Goal: Navigation & Orientation: Go to known website

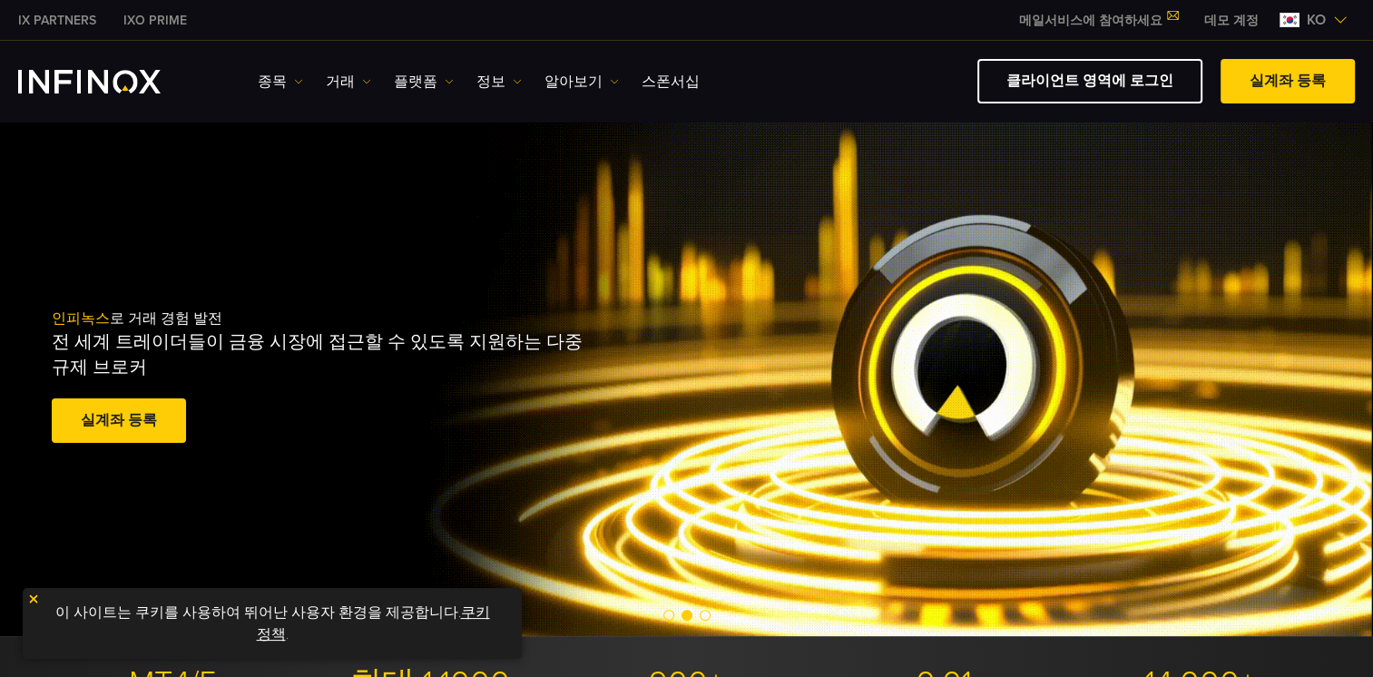
click at [803, 220] on div "인피녹스 로 거래 경험 발전 전 세계 트레이더들이 금융 시장에 접근할 수 있도록 지원하는 다중 규제 브로커 실계좌 등록 훌륭해요. - 515개…" at bounding box center [686, 378] width 1373 height 515
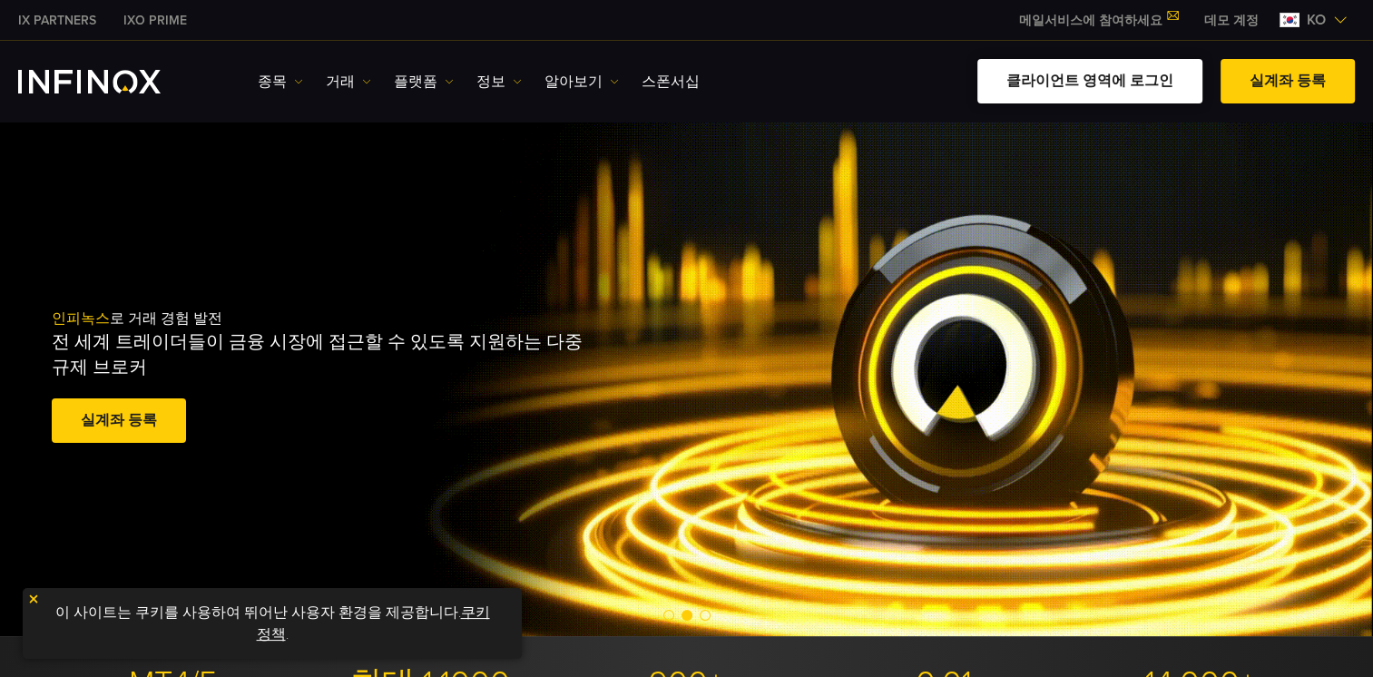
click at [1093, 83] on link "클라이언트 영역에 로그인" at bounding box center [1089, 81] width 225 height 44
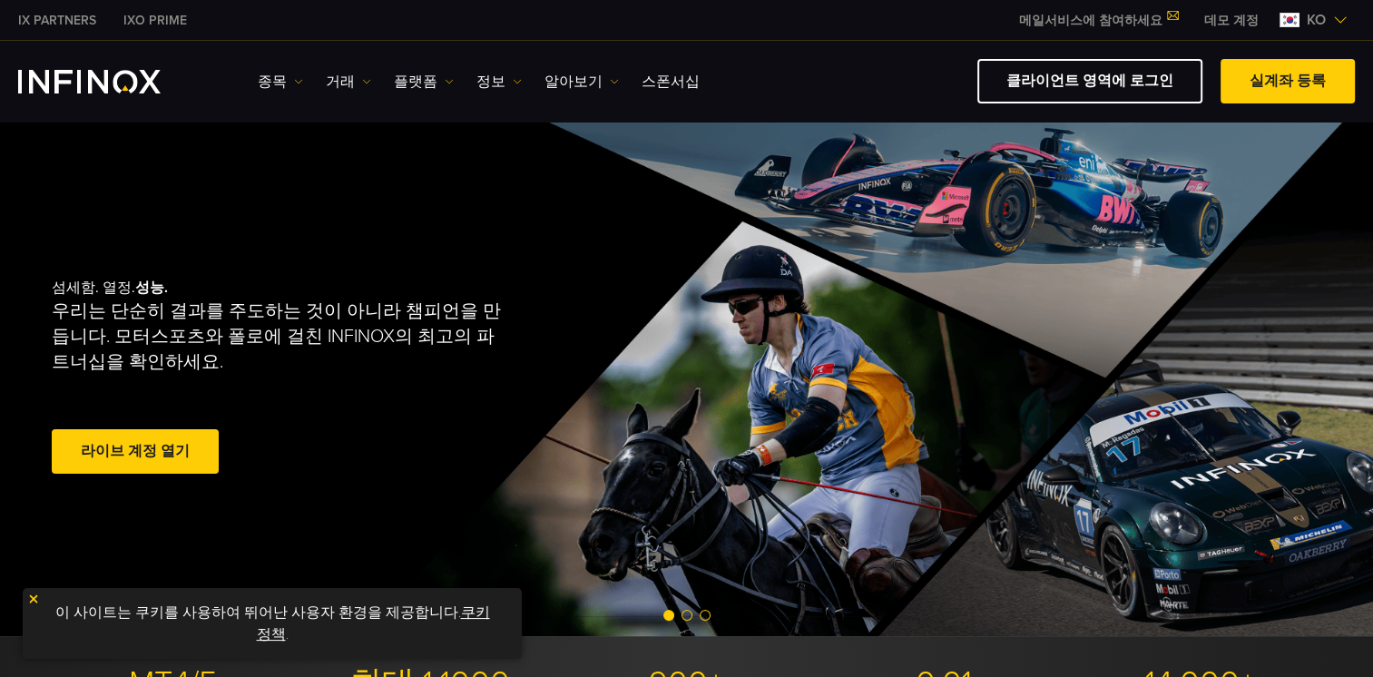
click at [917, 183] on div "섬세함. 열정. 성능. 우리는 단순히 결과를 주도하는 것이 아니라 챔피언을 만듭니다. 모터스포츠와 폴로에 걸친 INFINOX의 최고의 파트너십…" at bounding box center [687, 378] width 1307 height 515
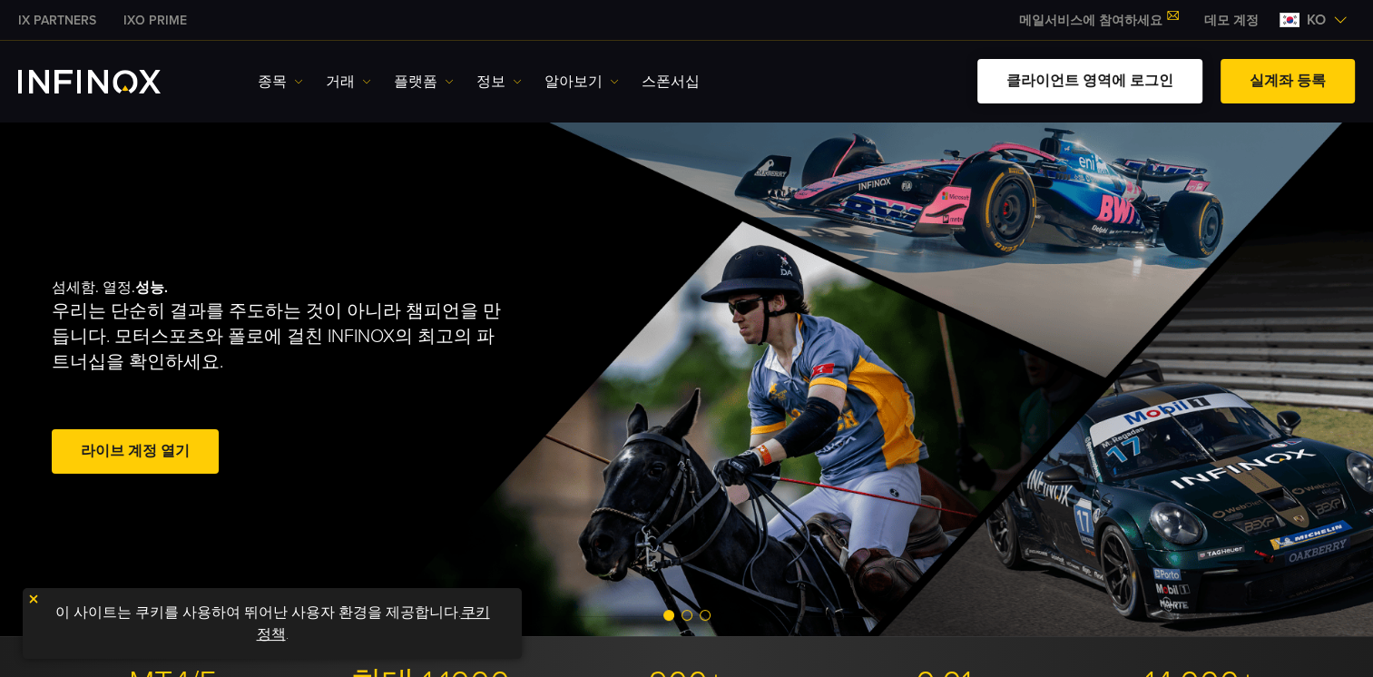
click at [1124, 80] on link "클라이언트 영역에 로그인" at bounding box center [1089, 81] width 225 height 44
drag, startPoint x: 0, startPoint y: 0, endPoint x: 1068, endPoint y: 84, distance: 1071.4
click at [1068, 84] on link "클라이언트 영역에 로그인" at bounding box center [1089, 81] width 225 height 44
